Goal: Task Accomplishment & Management: Use online tool/utility

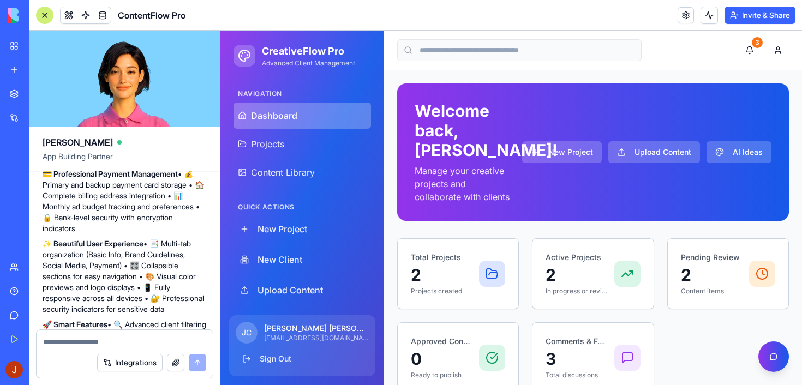
scroll to position [3999, 0]
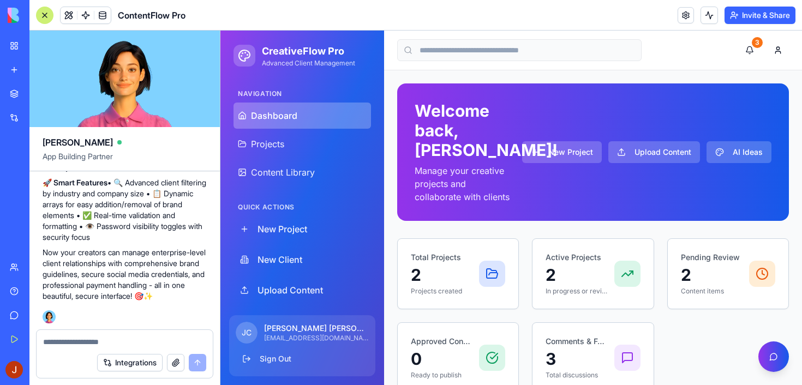
click at [97, 340] on textarea at bounding box center [124, 341] width 163 height 11
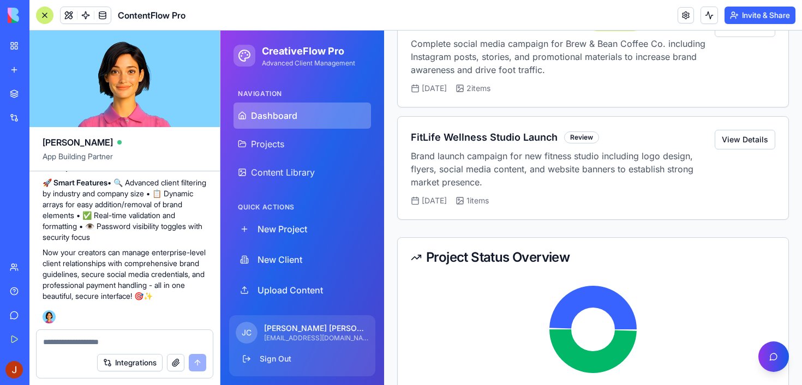
scroll to position [477, 0]
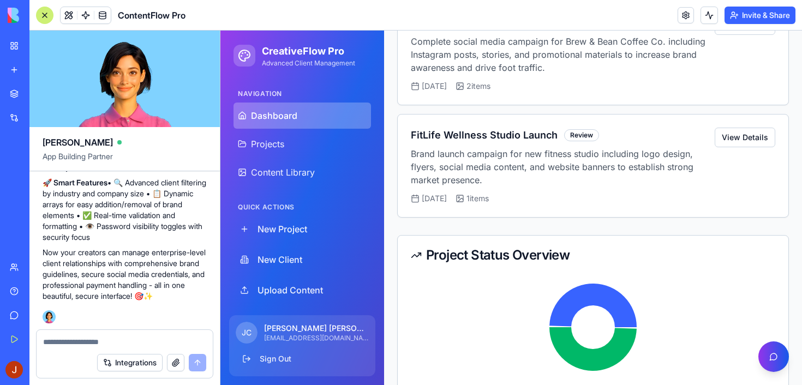
click at [93, 256] on p "Now your creators can manage enterprise-level client relationships with compreh…" at bounding box center [125, 274] width 164 height 55
click at [61, 343] on textarea at bounding box center [124, 341] width 163 height 11
type textarea "*"
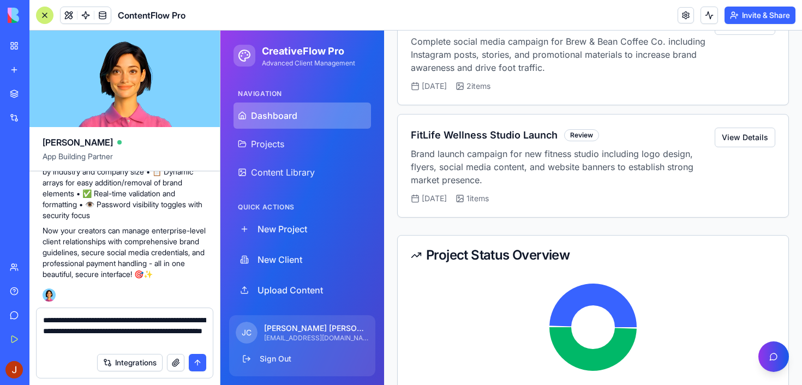
scroll to position [965, 0]
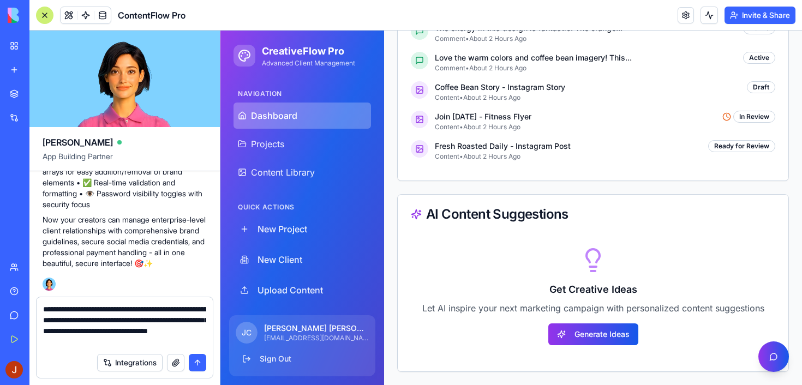
type textarea "**********"
click at [199, 363] on button "submit" at bounding box center [197, 362] width 17 height 17
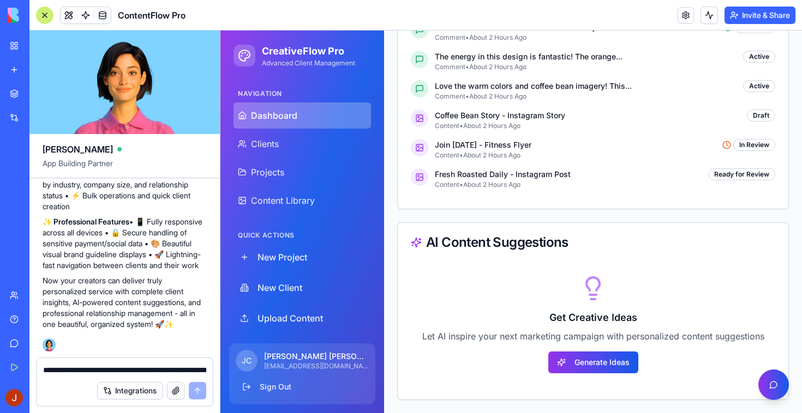
scroll to position [4785, 0]
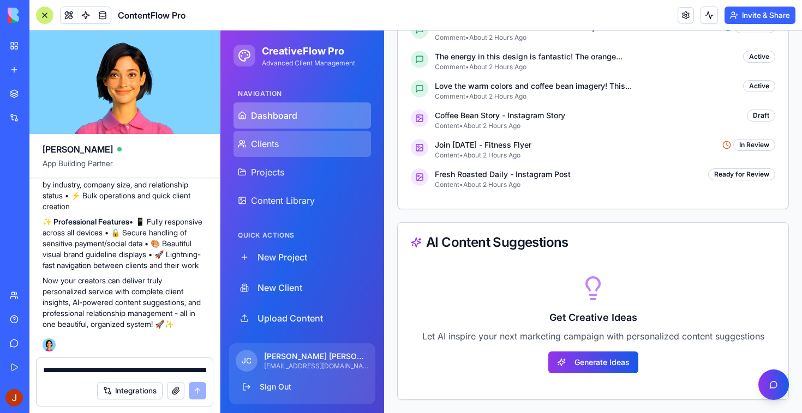
click at [273, 152] on link "Clients" at bounding box center [301, 144] width 137 height 26
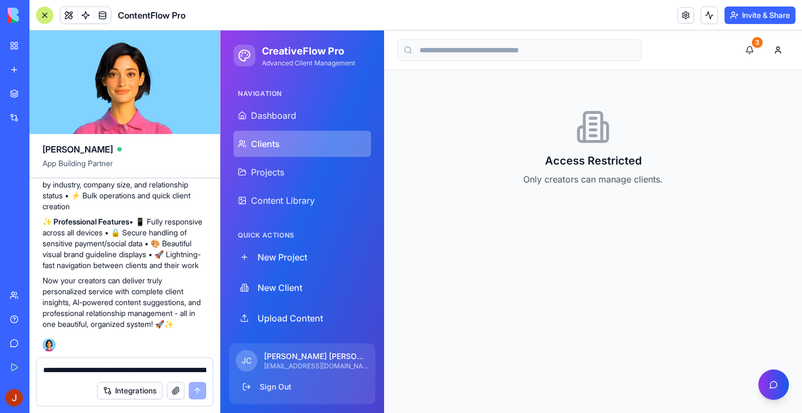
scroll to position [0, 0]
click at [539, 191] on div "Access Restricted Only creators can manage clients." at bounding box center [593, 147] width 392 height 129
click at [582, 168] on h2 "Access Restricted" at bounding box center [593, 160] width 392 height 15
click at [579, 184] on p "Only creators can manage clients." at bounding box center [593, 179] width 392 height 13
click at [85, 366] on textarea "**********" at bounding box center [124, 370] width 163 height 11
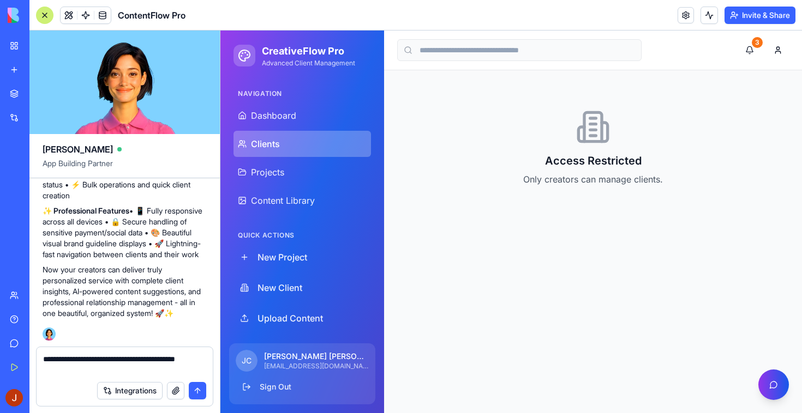
type textarea "**********"
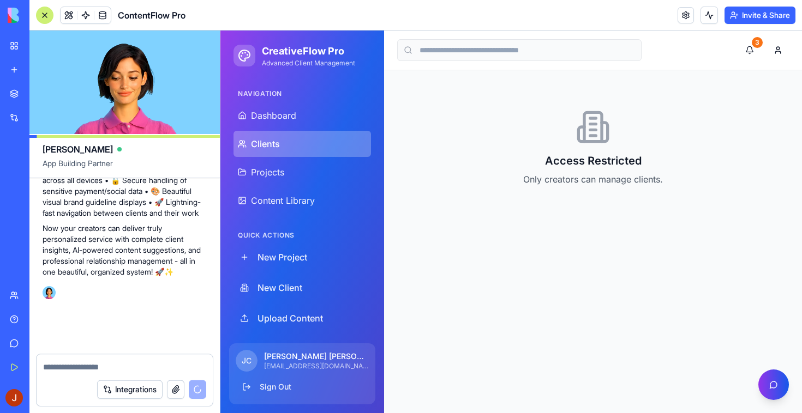
scroll to position [4837, 0]
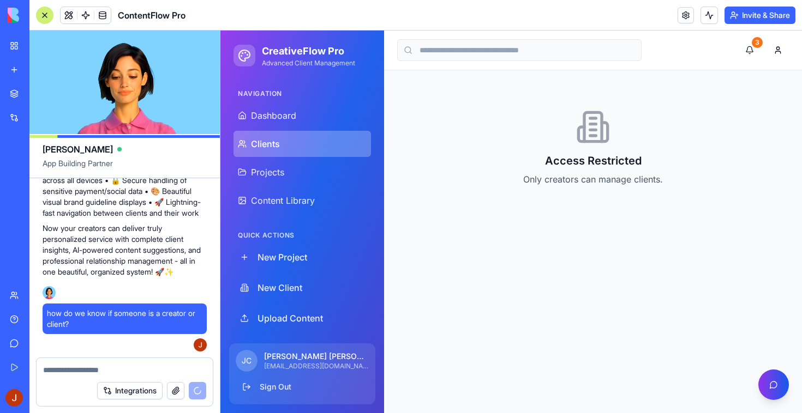
click at [14, 13] on img at bounding box center [42, 15] width 68 height 15
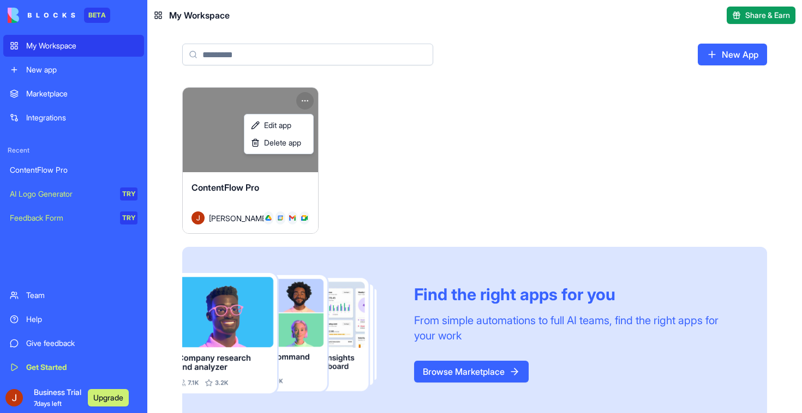
click at [306, 93] on html "BETA My Workspace New app Marketplace Integrations Recent ContentFlow Pro AI Lo…" at bounding box center [401, 206] width 802 height 413
click at [288, 127] on span "Edit app" at bounding box center [277, 125] width 27 height 11
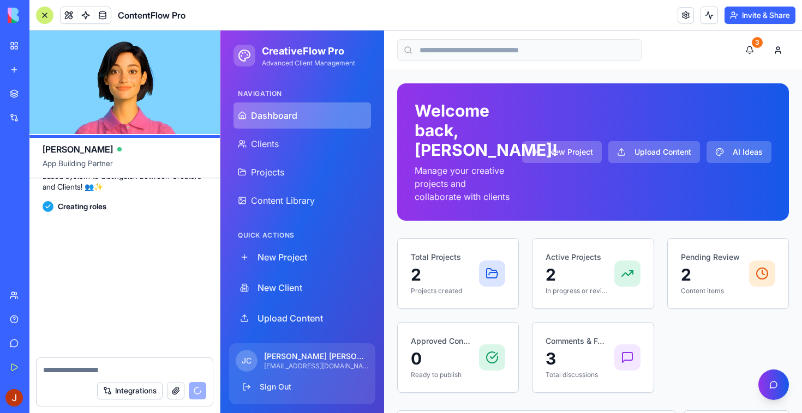
scroll to position [5068, 0]
